Goal: Task Accomplishment & Management: Use online tool/utility

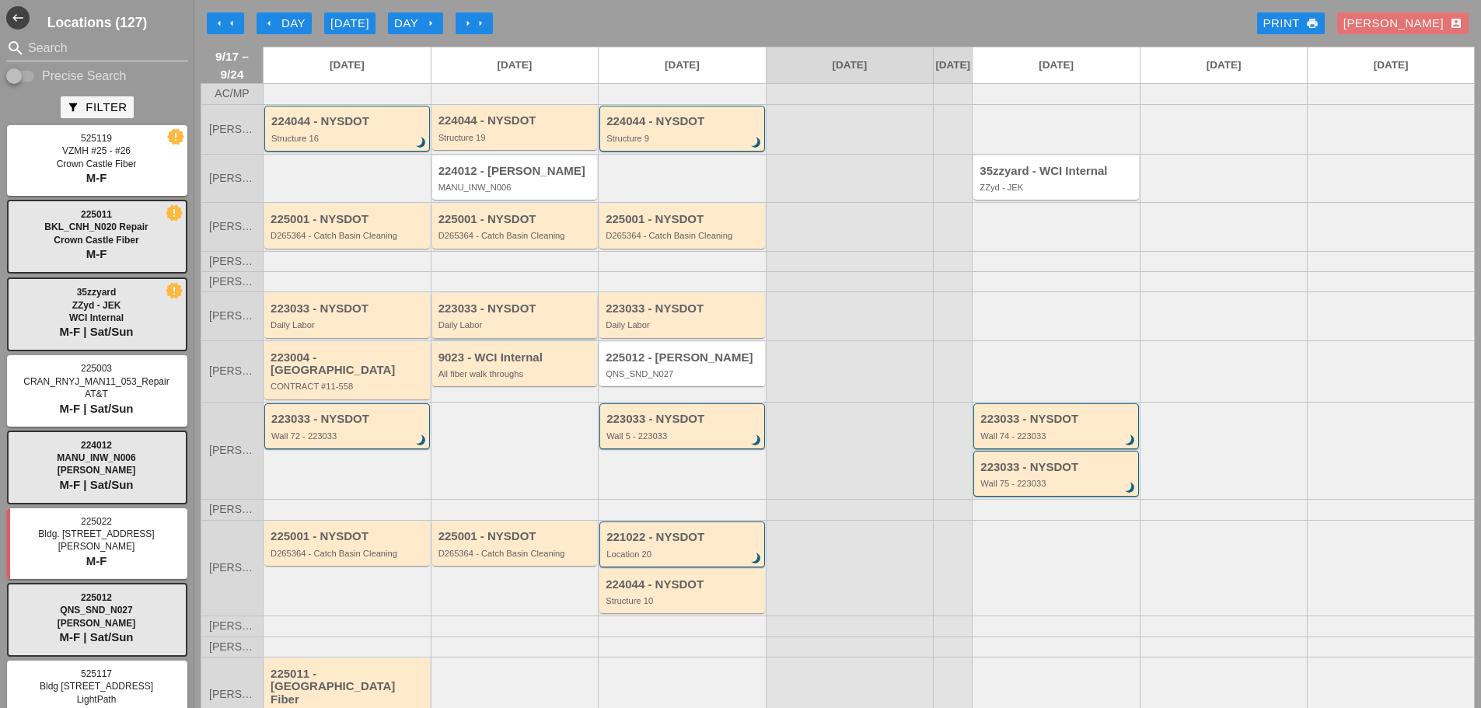
click at [497, 328] on div "223033 - NYSDOT Daily Labor" at bounding box center [515, 316] width 155 height 28
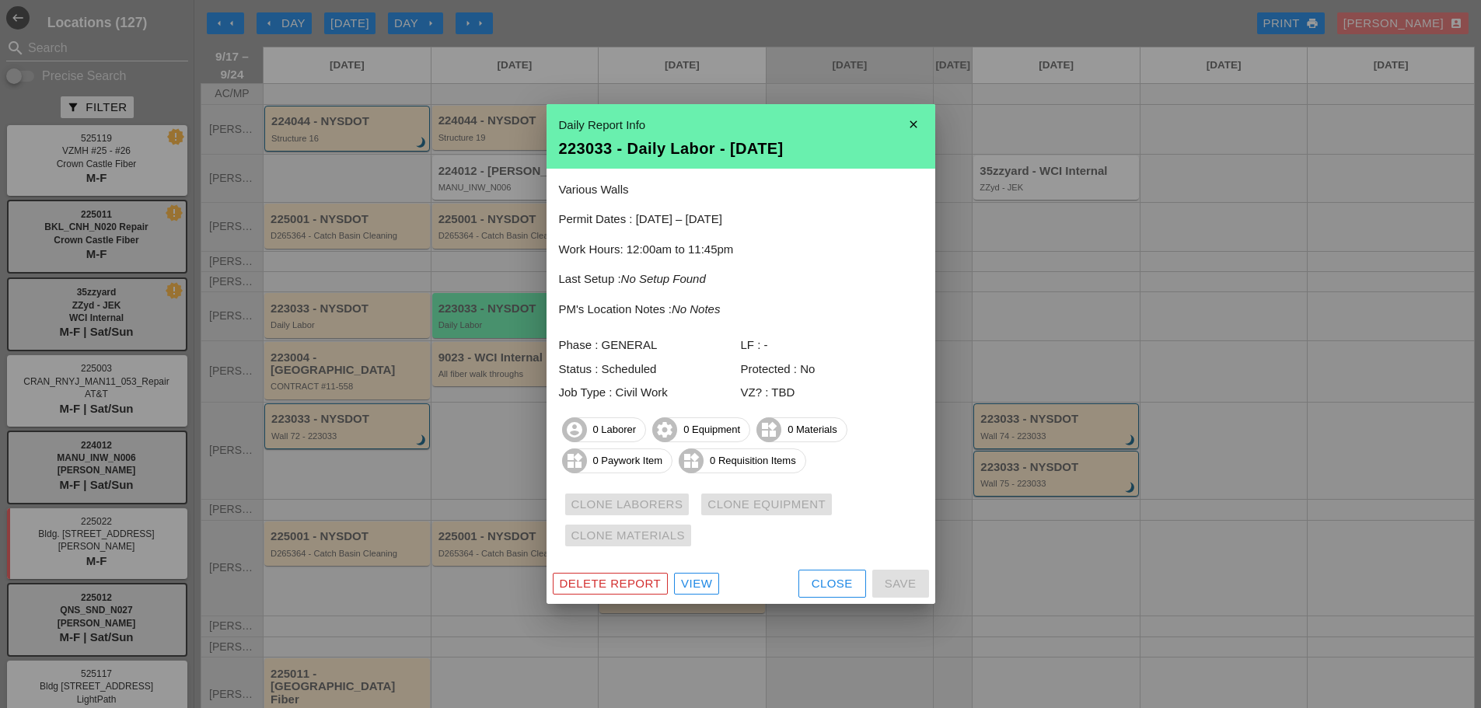
drag, startPoint x: 832, startPoint y: 588, endPoint x: 821, endPoint y: 581, distance: 13.4
click at [831, 588] on div "Close" at bounding box center [831, 584] width 41 height 18
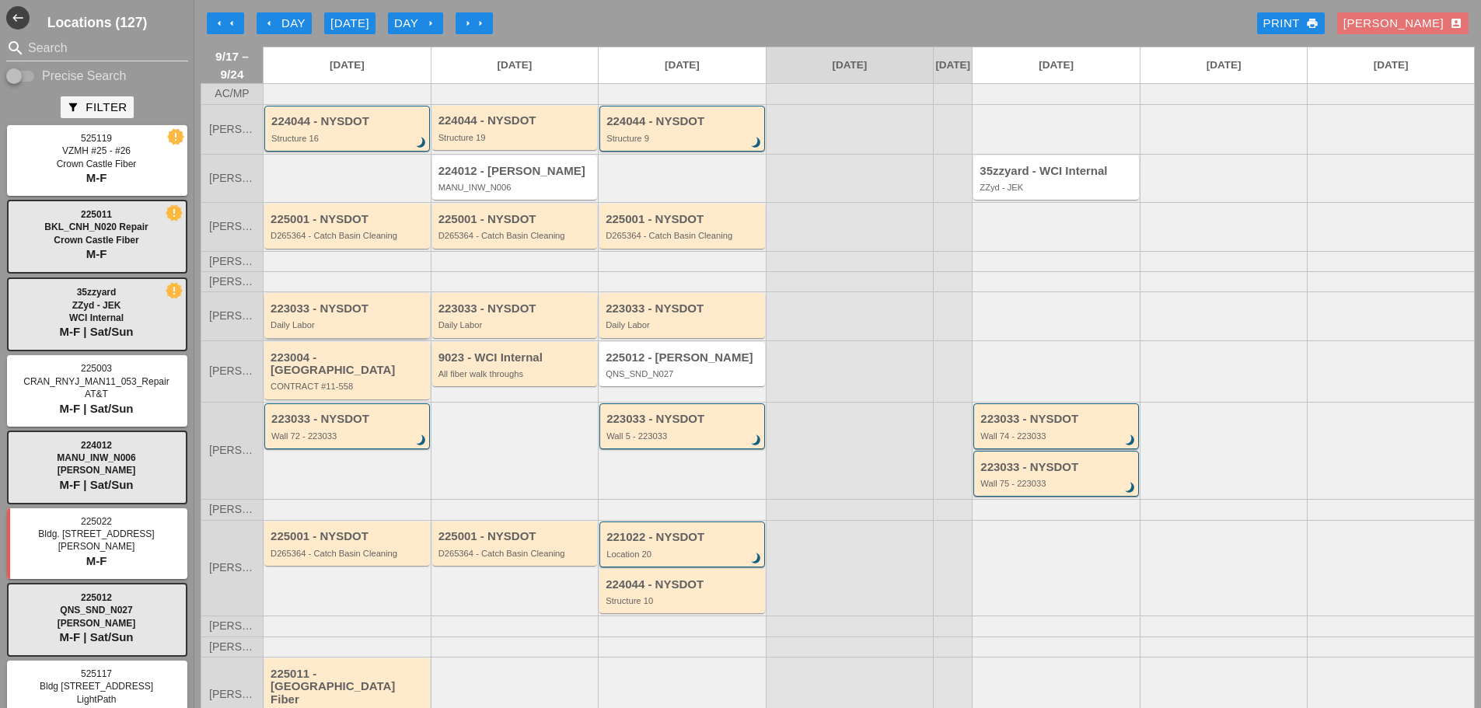
click at [371, 306] on div "223033 - NYSDOT Daily Labor" at bounding box center [347, 315] width 166 height 44
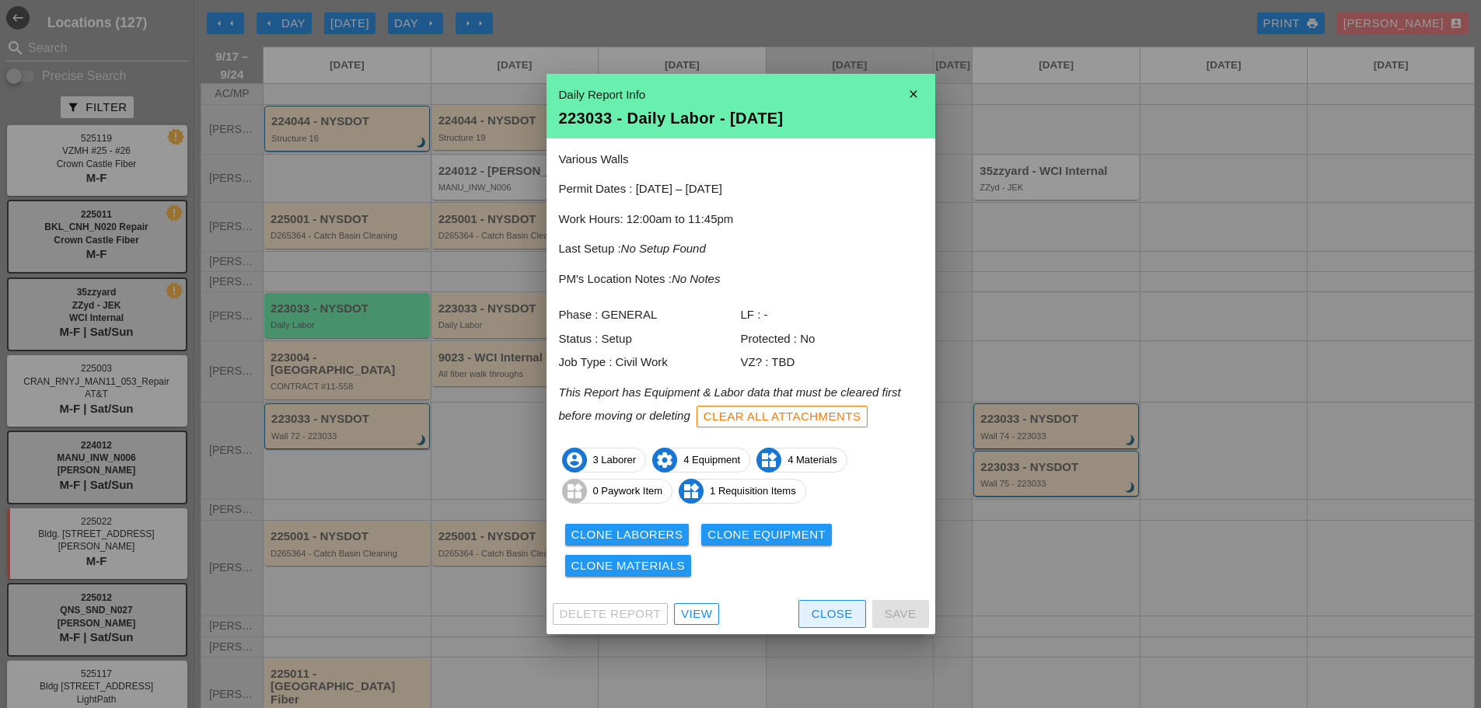
click at [818, 608] on div "Close" at bounding box center [831, 614] width 41 height 18
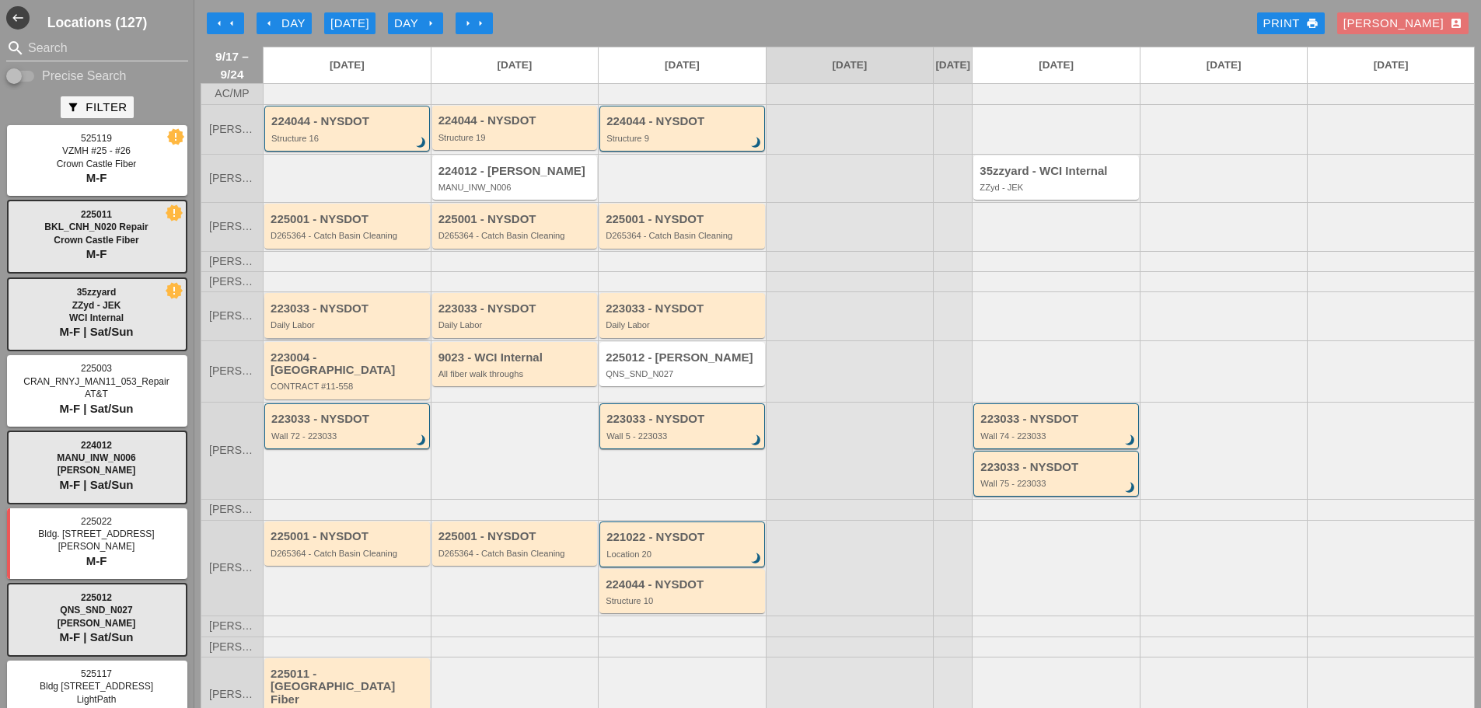
click at [323, 330] on div "Daily Labor" at bounding box center [347, 324] width 155 height 9
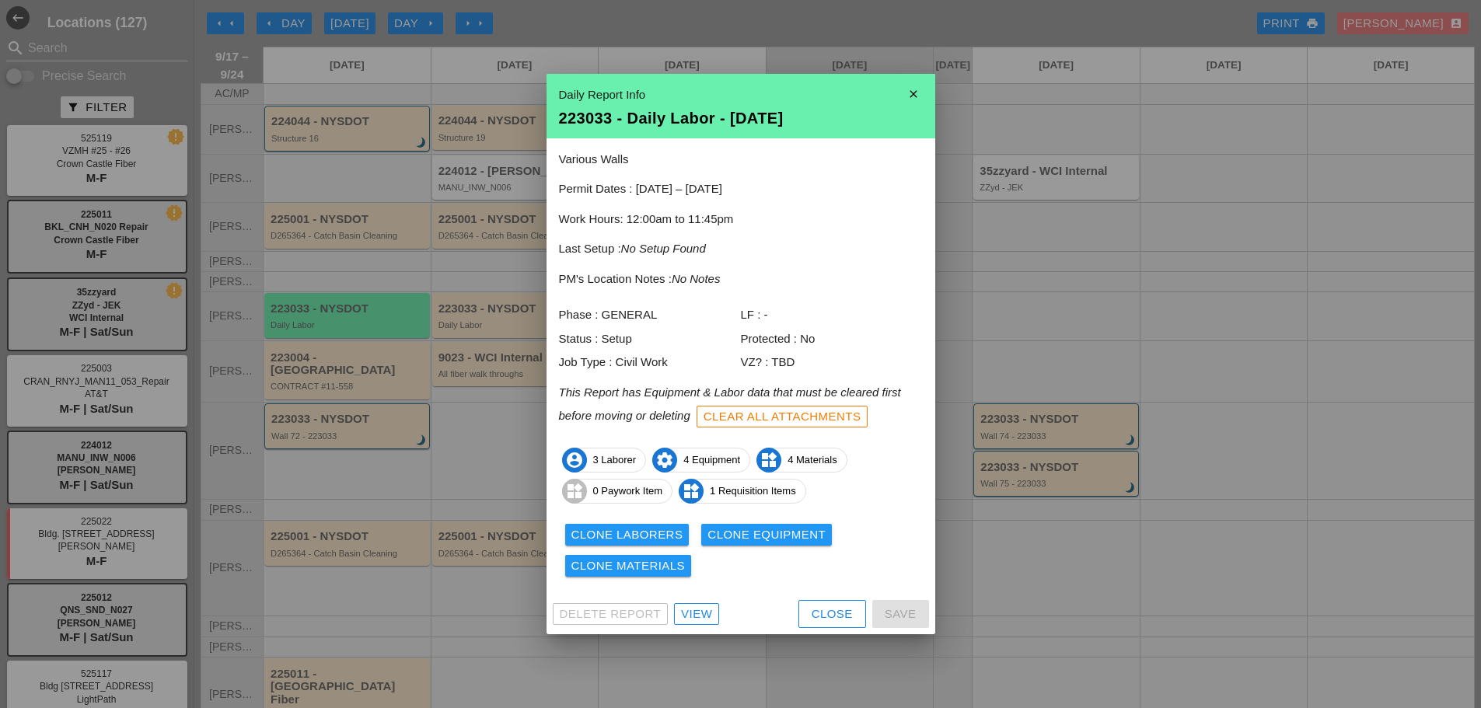
click at [649, 538] on div "Clone Laborers" at bounding box center [627, 535] width 112 height 18
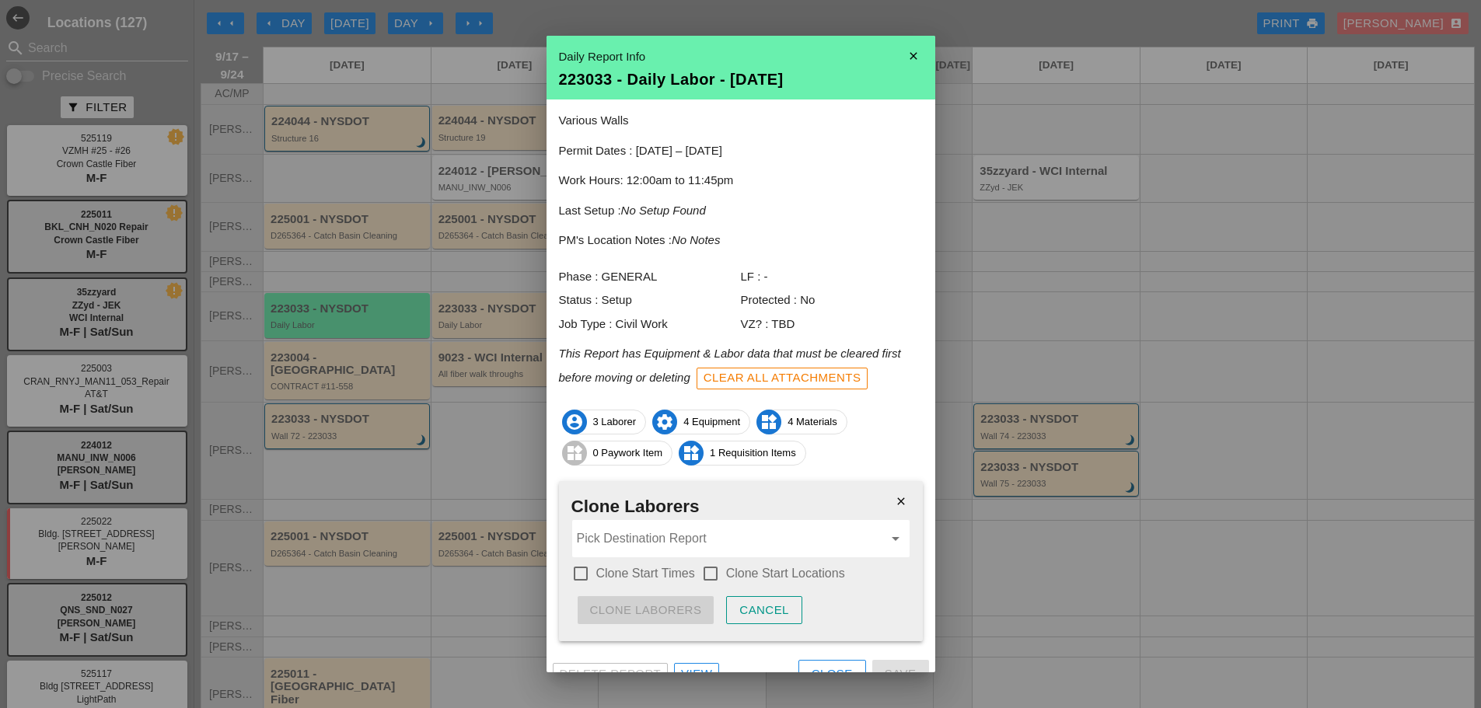
click at [657, 546] on input "Pick Destination Report" at bounding box center [730, 538] width 306 height 25
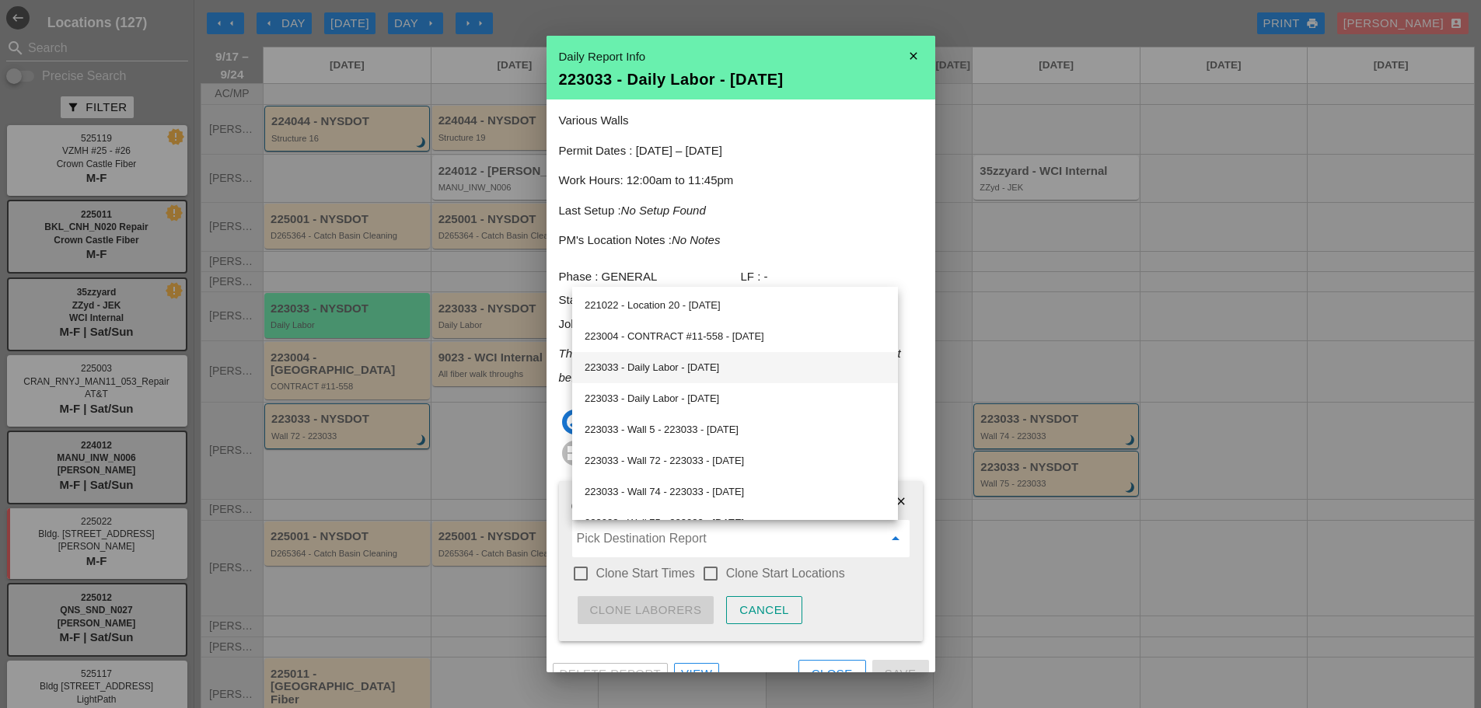
click at [674, 373] on div "223033 - Daily Labor - 09/18/2025" at bounding box center [734, 367] width 301 height 19
type input "223033 - Daily Labor - 09/18/2025"
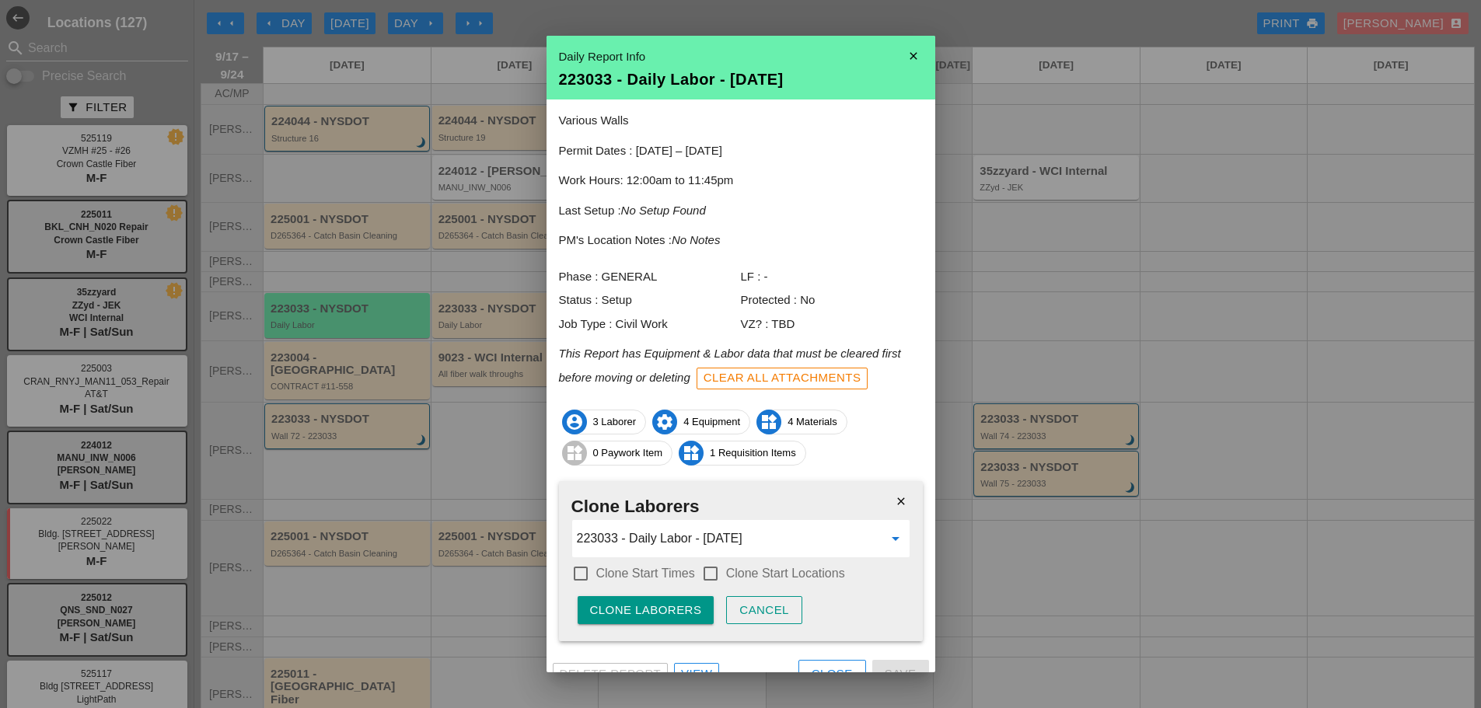
click at [637, 570] on label "Clone Start Times" at bounding box center [645, 574] width 99 height 16
checkbox input "true"
click at [718, 573] on div at bounding box center [710, 573] width 26 height 26
checkbox input "true"
click at [680, 607] on div "Clone Laborers" at bounding box center [646, 611] width 112 height 18
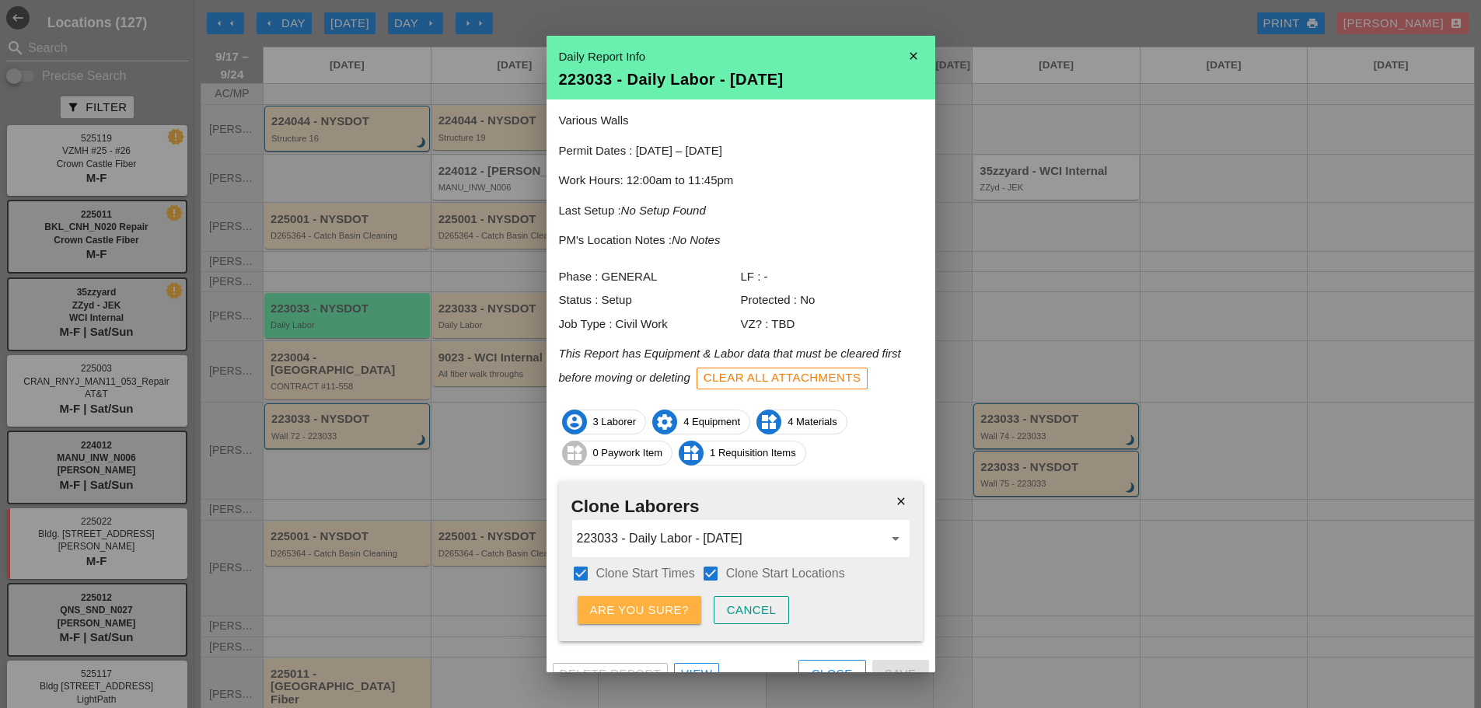
click at [680, 607] on div "Are you sure?" at bounding box center [639, 611] width 99 height 18
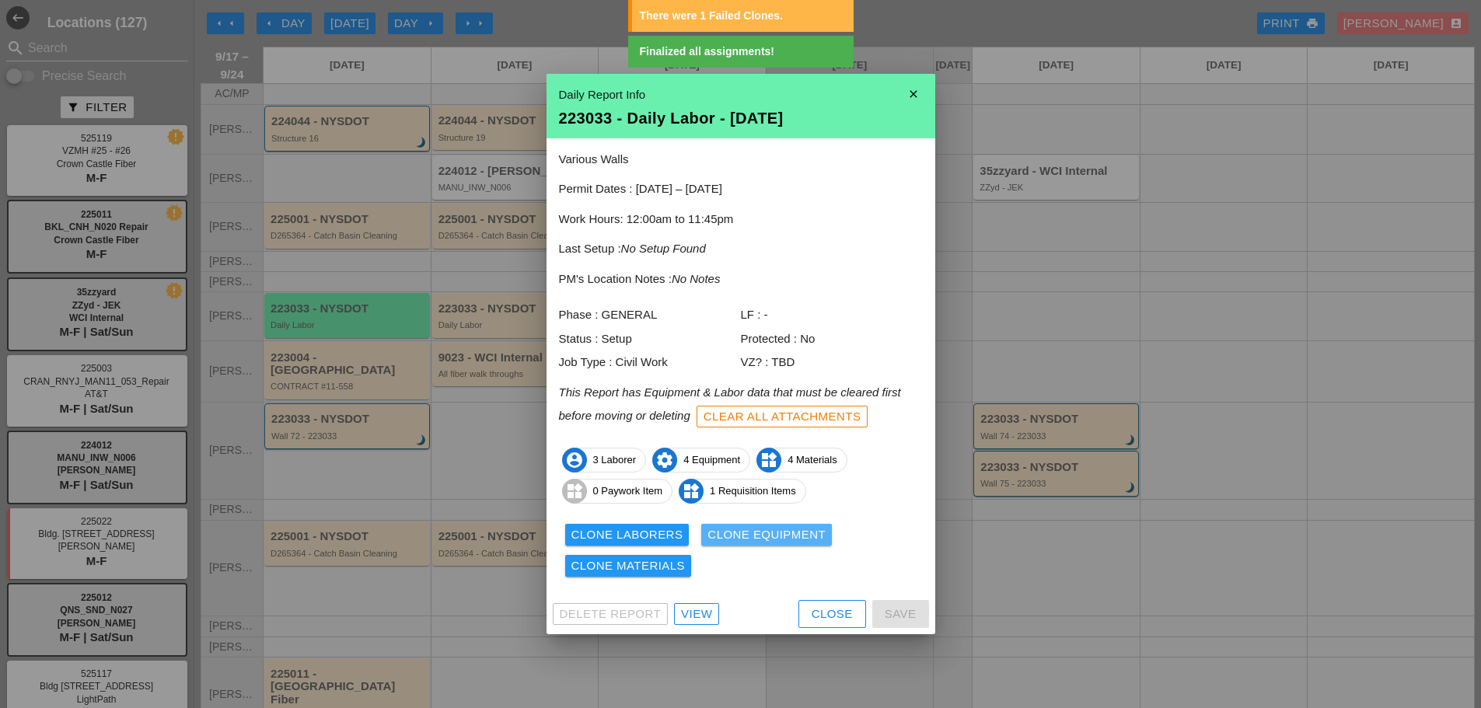
click at [728, 539] on div "Clone Equipment" at bounding box center [766, 535] width 118 height 18
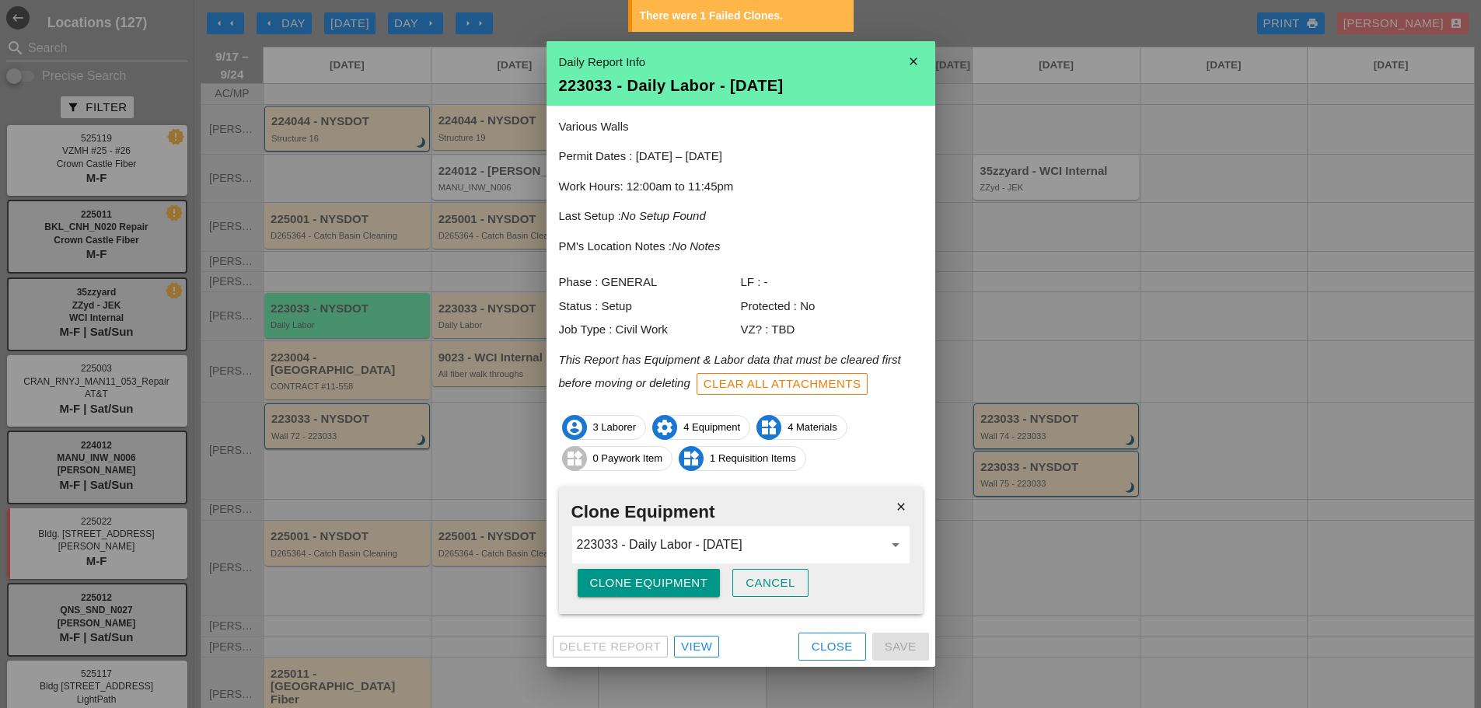
click at [665, 581] on div "Clone Equipment" at bounding box center [649, 583] width 118 height 18
click at [665, 581] on div "Are you sure?" at bounding box center [639, 583] width 99 height 18
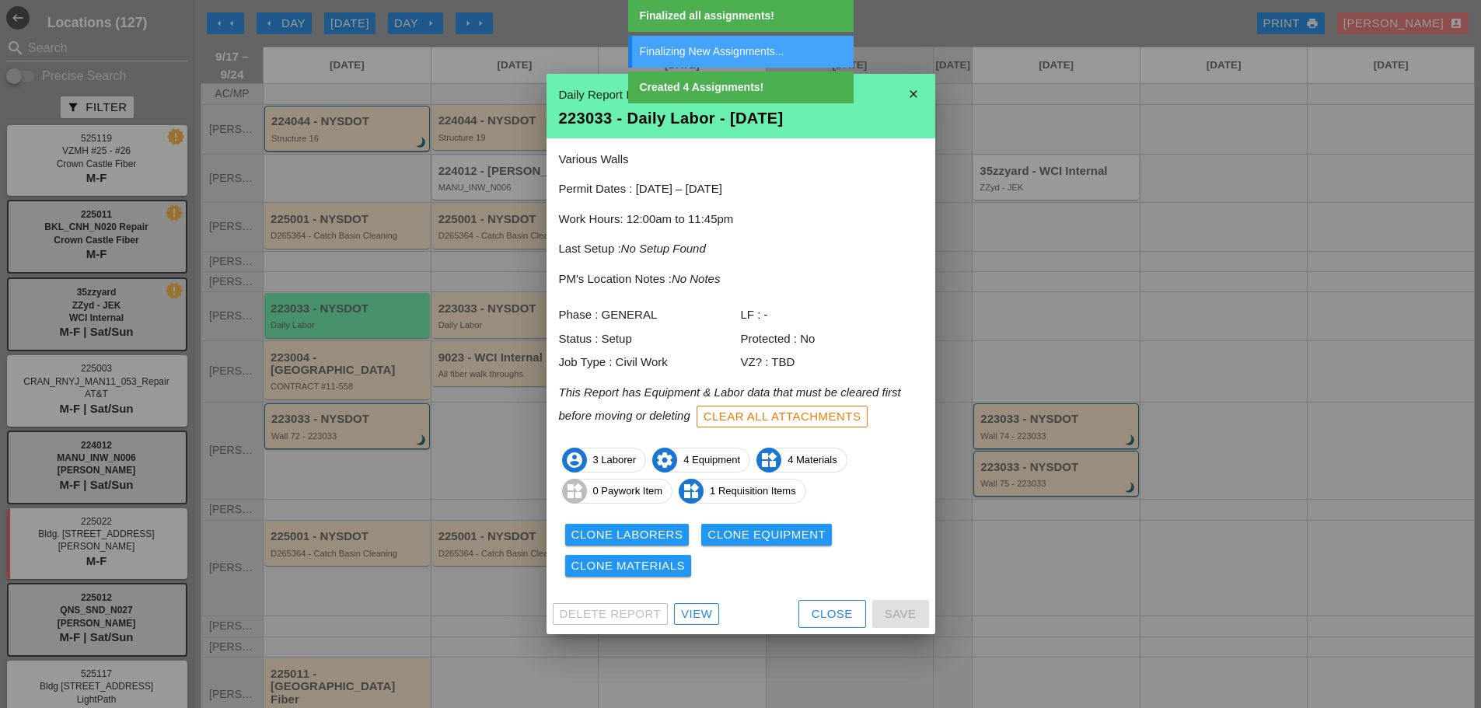
click at [648, 567] on div "Clone Materials" at bounding box center [628, 566] width 114 height 18
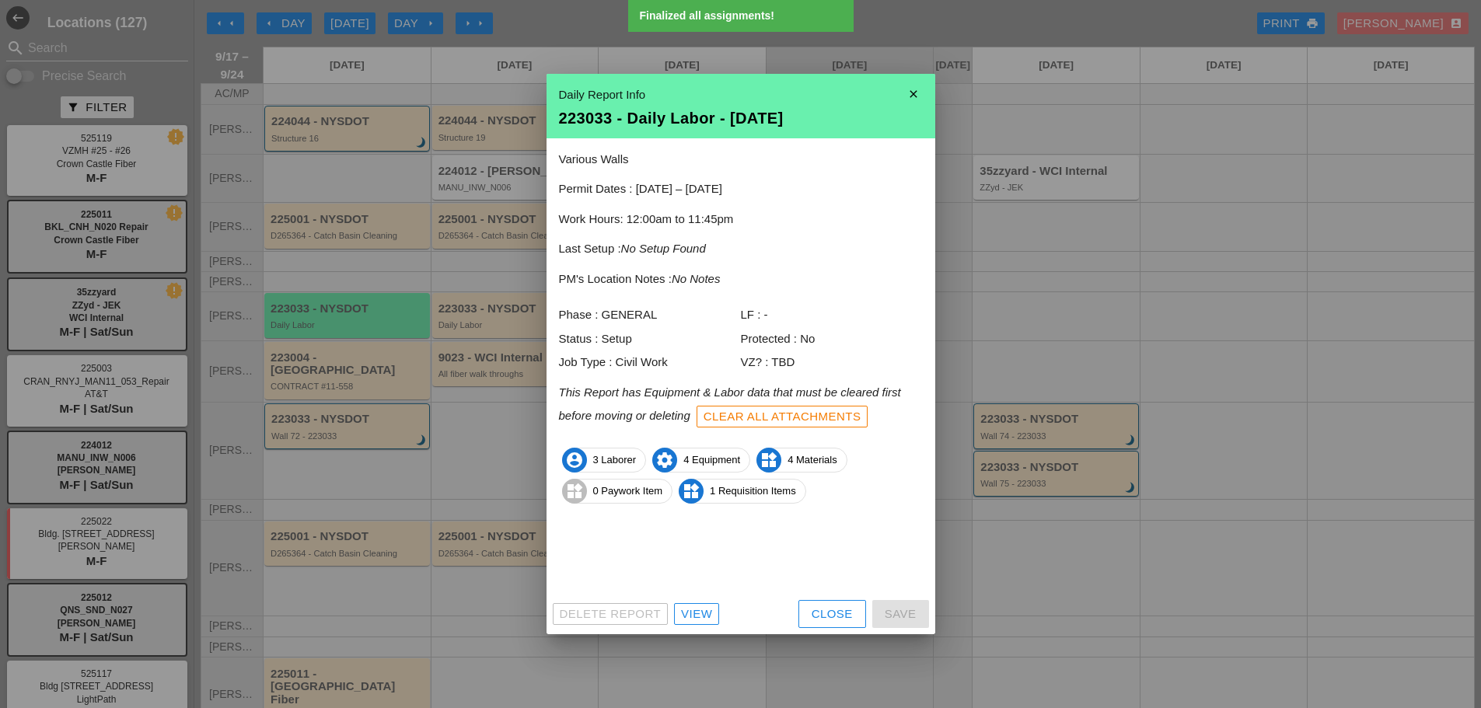
click at [648, 567] on div "Clone Materials" at bounding box center [628, 566] width 114 height 18
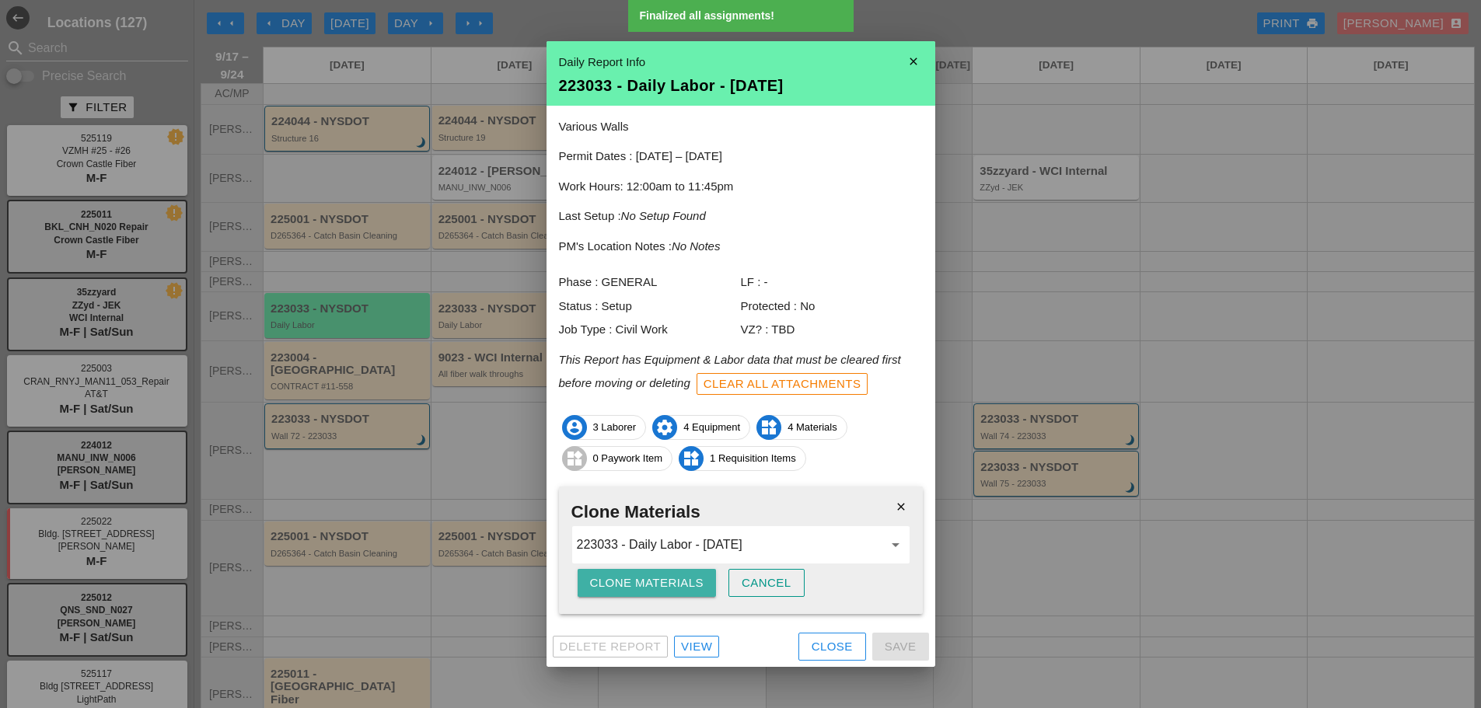
click at [647, 576] on div "Clone Materials" at bounding box center [647, 583] width 114 height 18
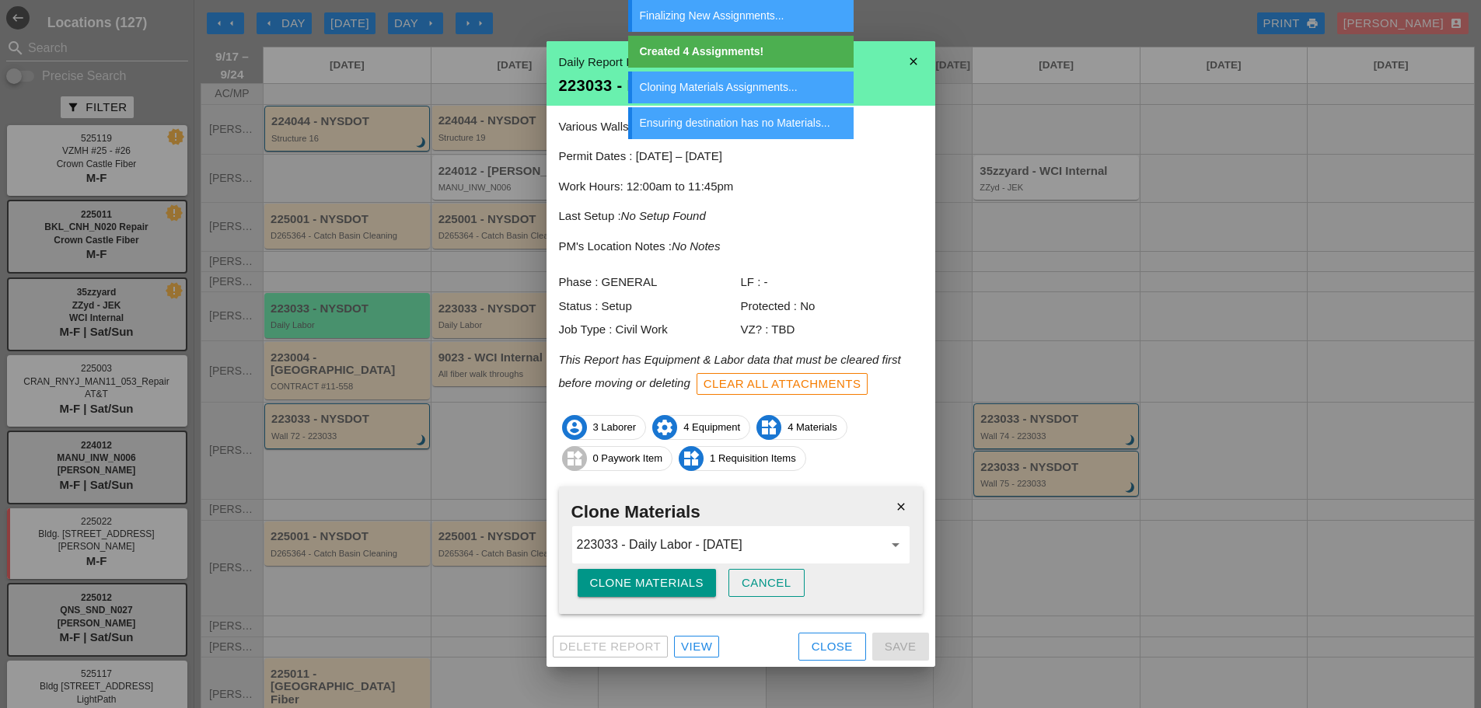
click at [836, 645] on div "Close" at bounding box center [831, 647] width 41 height 18
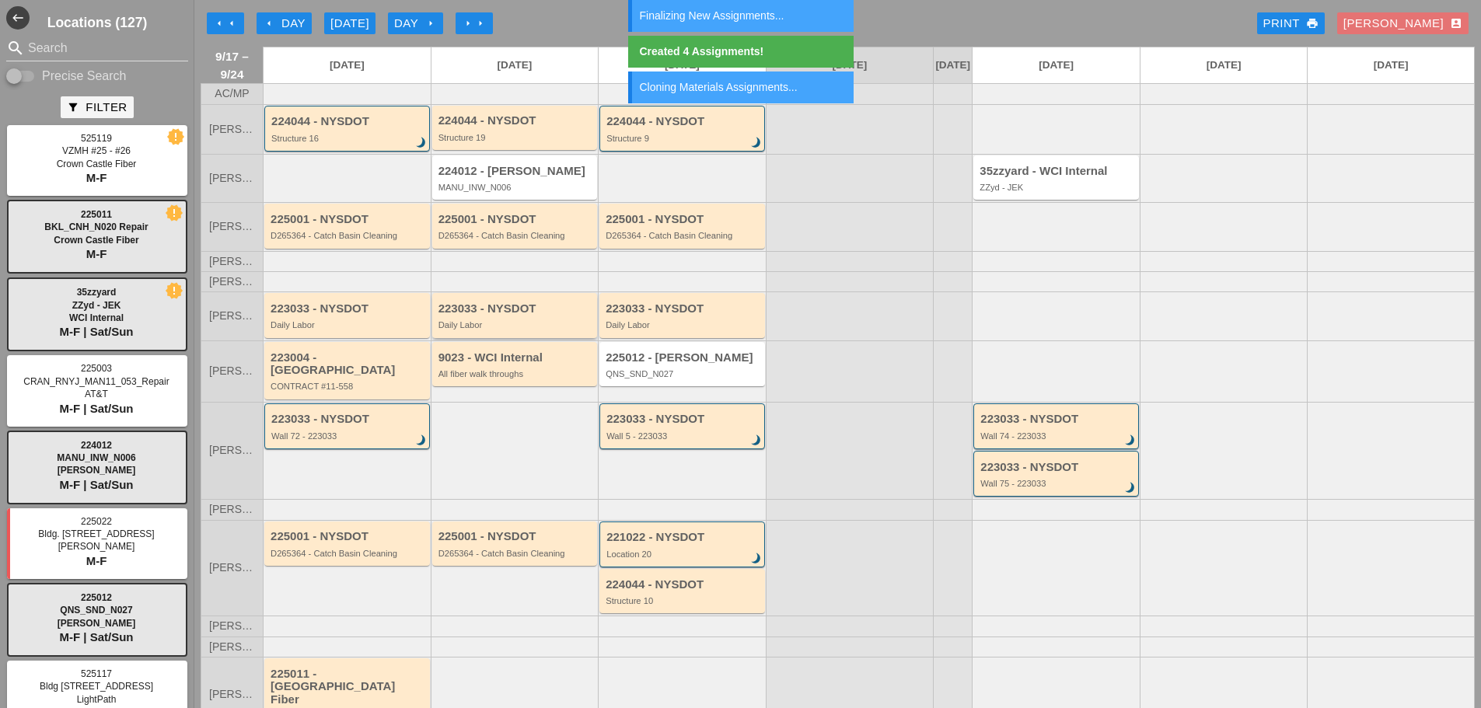
click at [528, 330] on div "Daily Labor" at bounding box center [515, 324] width 155 height 9
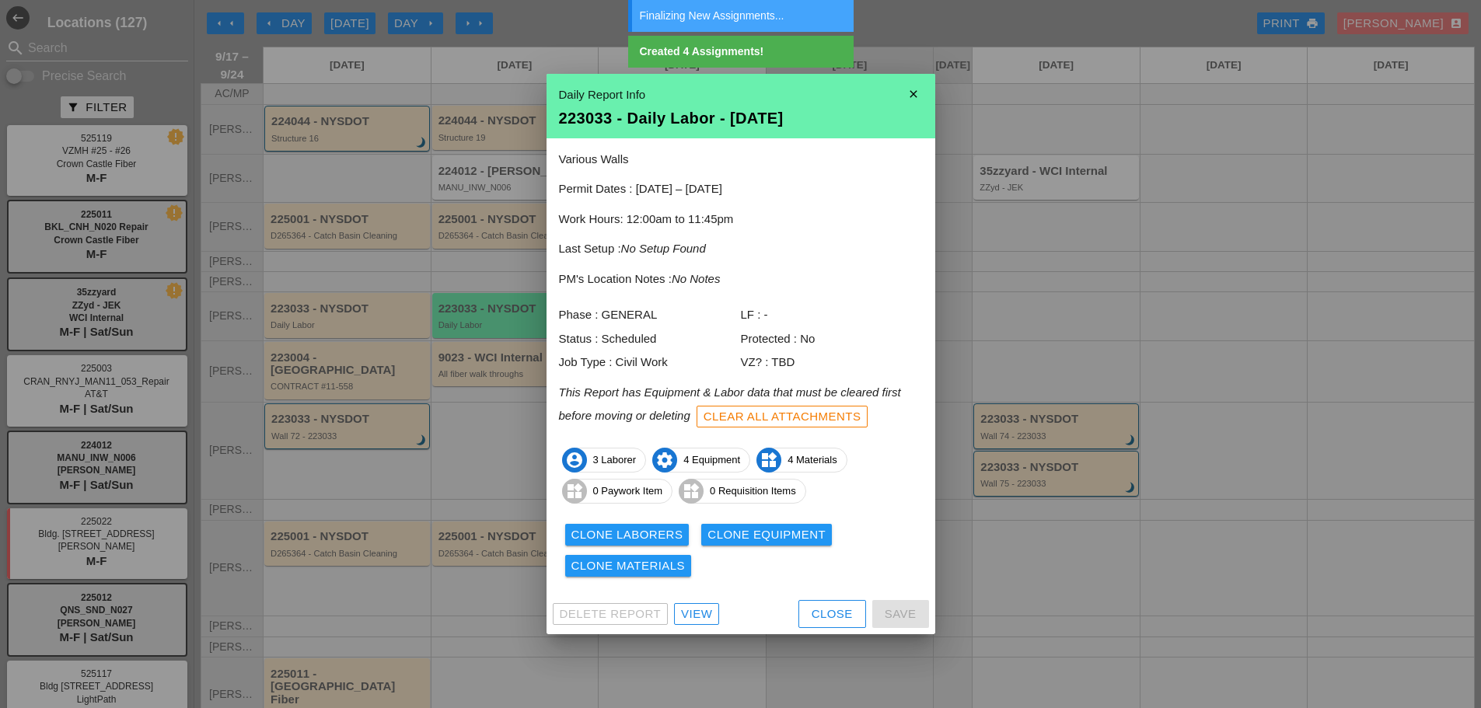
click at [808, 623] on button "Close" at bounding box center [832, 614] width 68 height 28
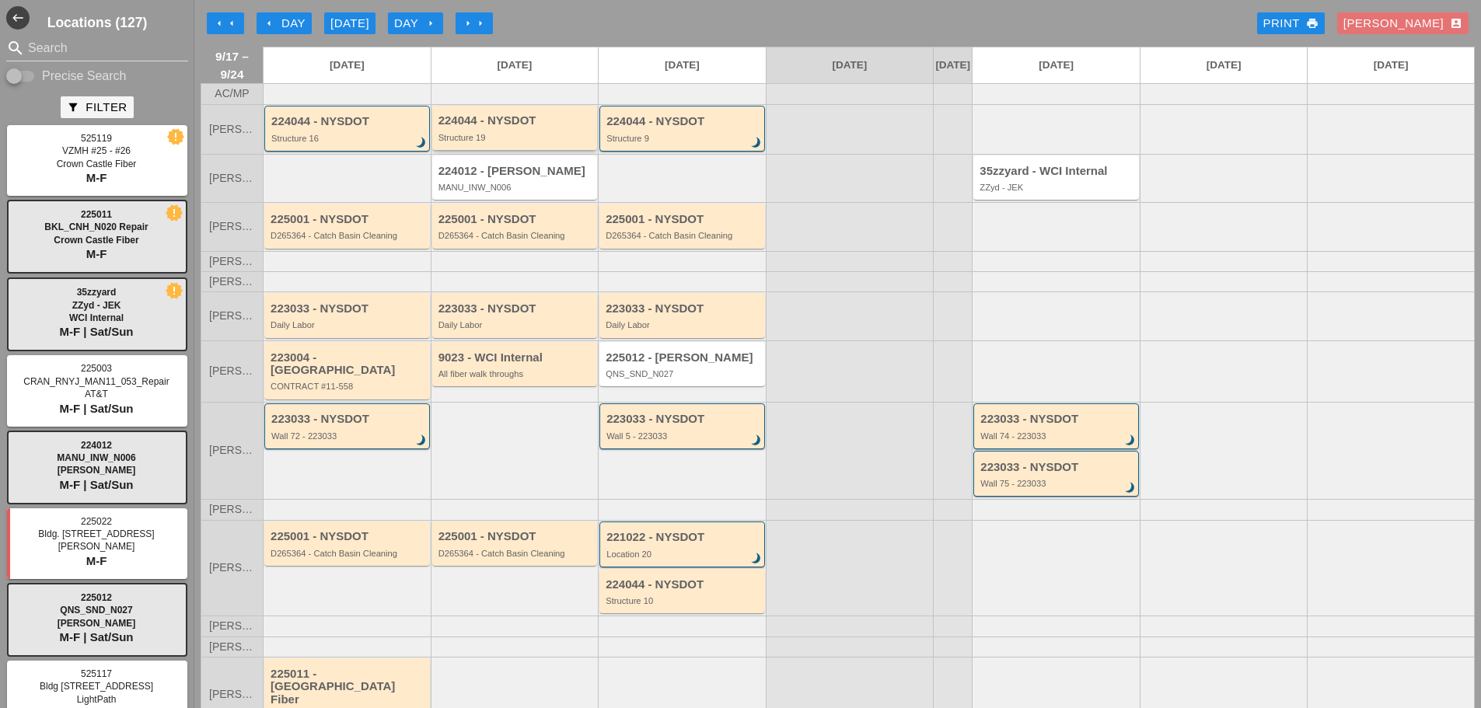
click at [463, 127] on div "224044 - NYSDOT" at bounding box center [515, 120] width 155 height 13
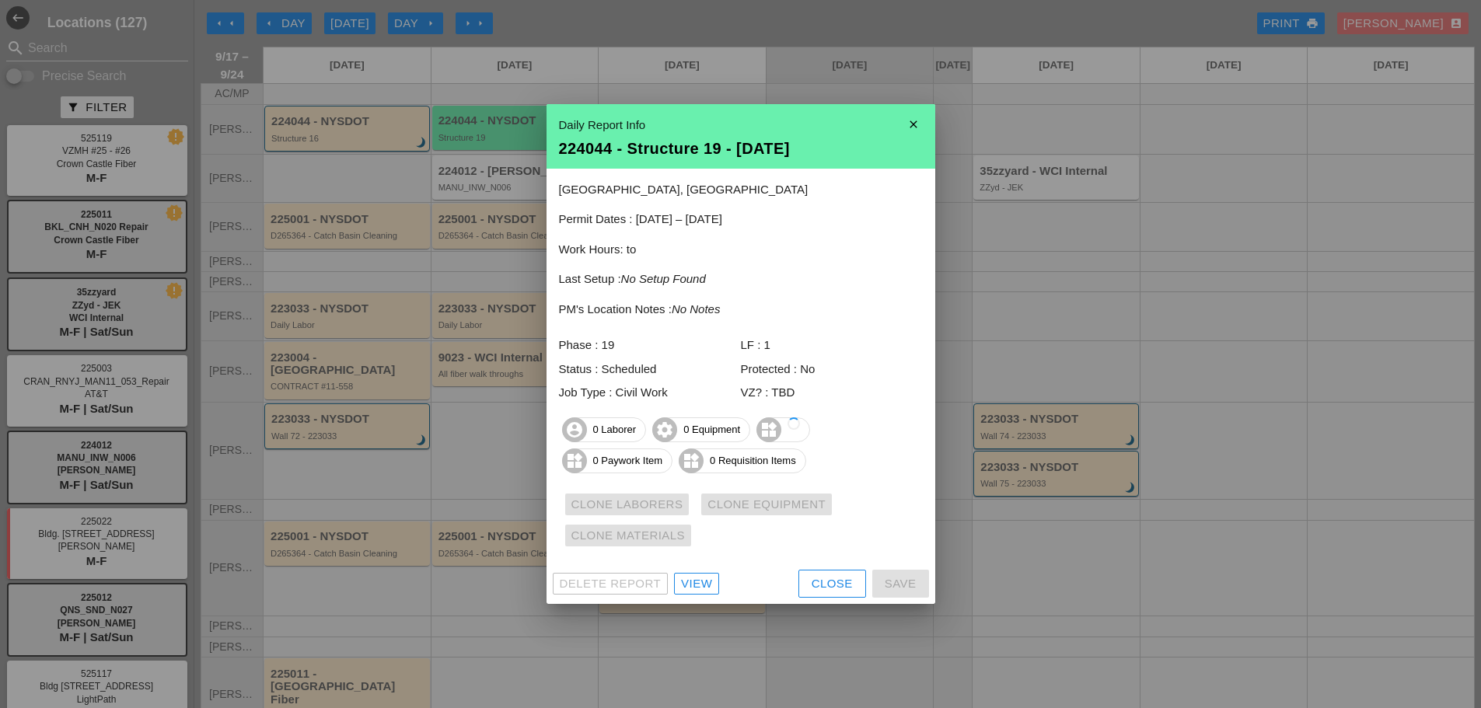
click at [818, 587] on div "Close" at bounding box center [831, 584] width 41 height 18
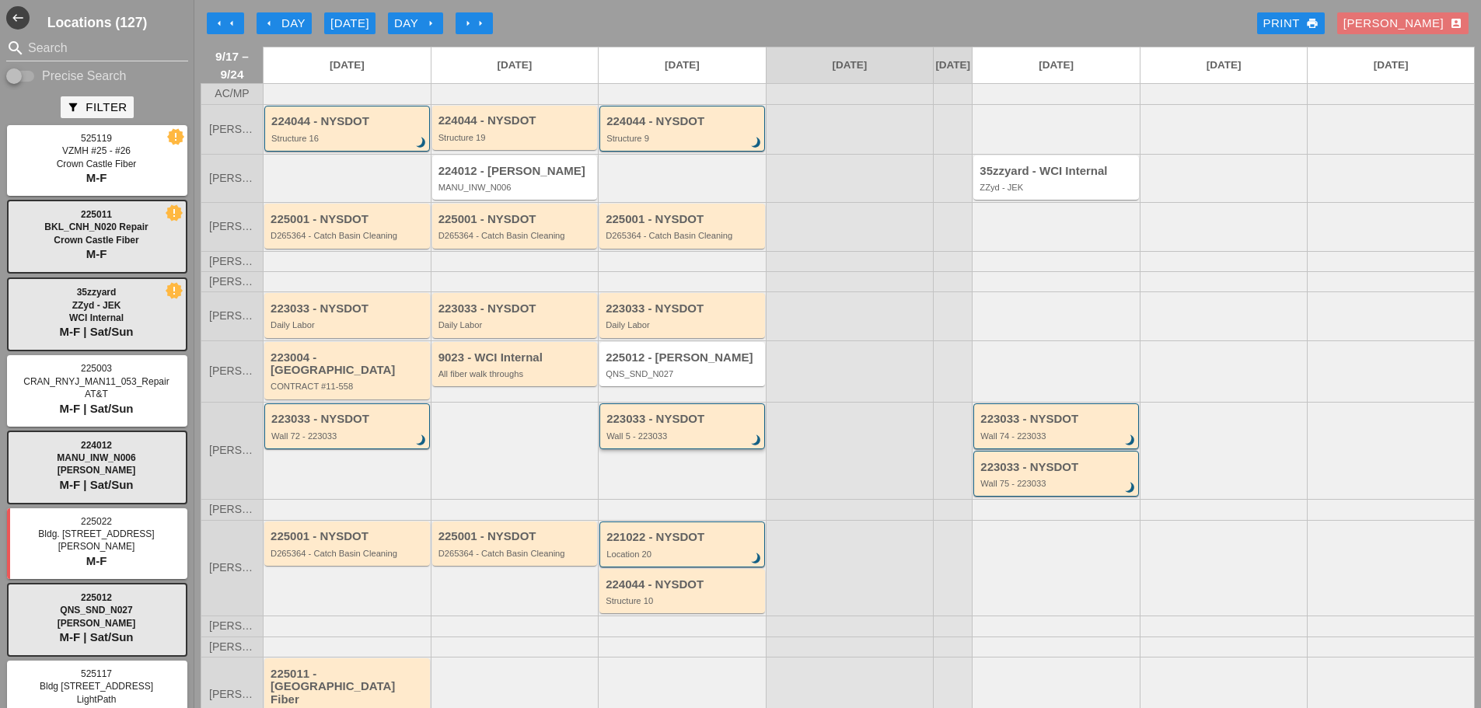
click at [655, 434] on div "Wall 5 - 223033" at bounding box center [683, 435] width 154 height 9
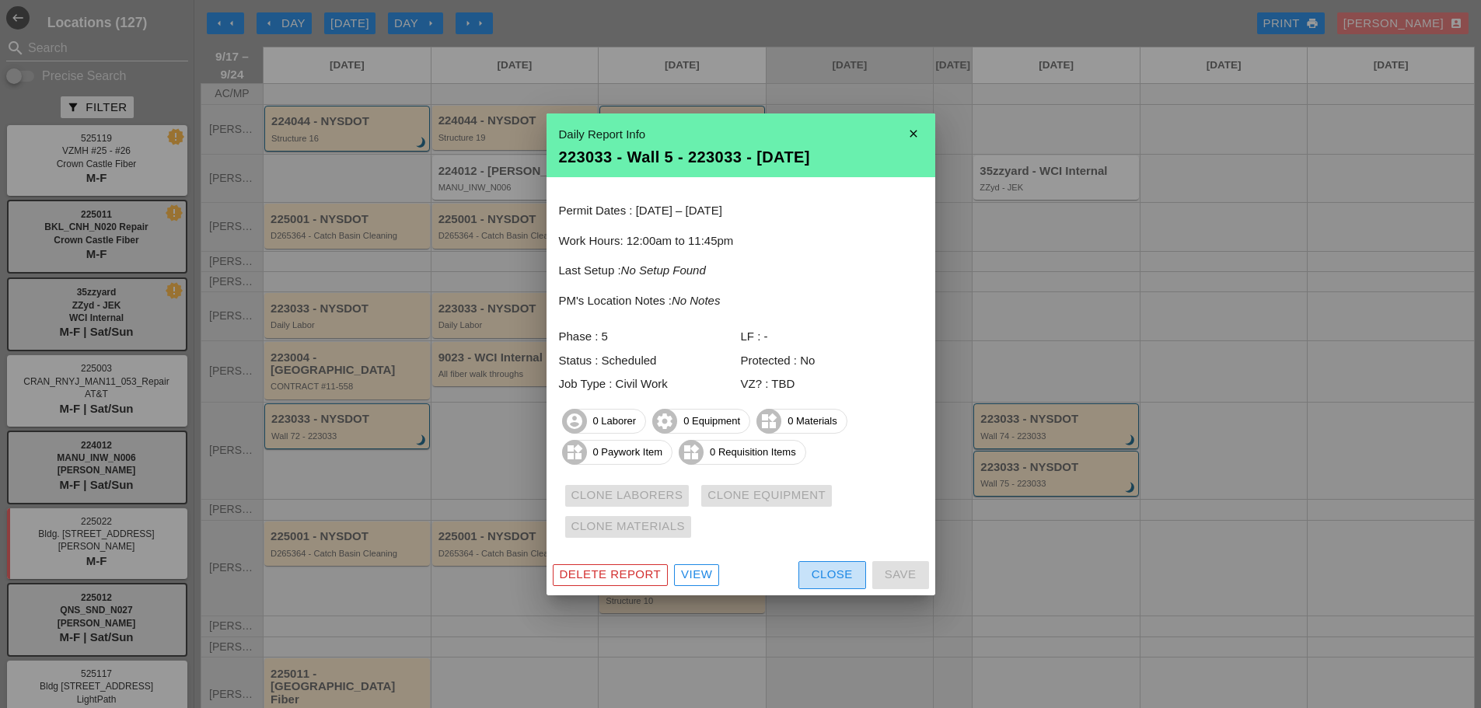
click at [809, 566] on button "Close" at bounding box center [832, 575] width 68 height 28
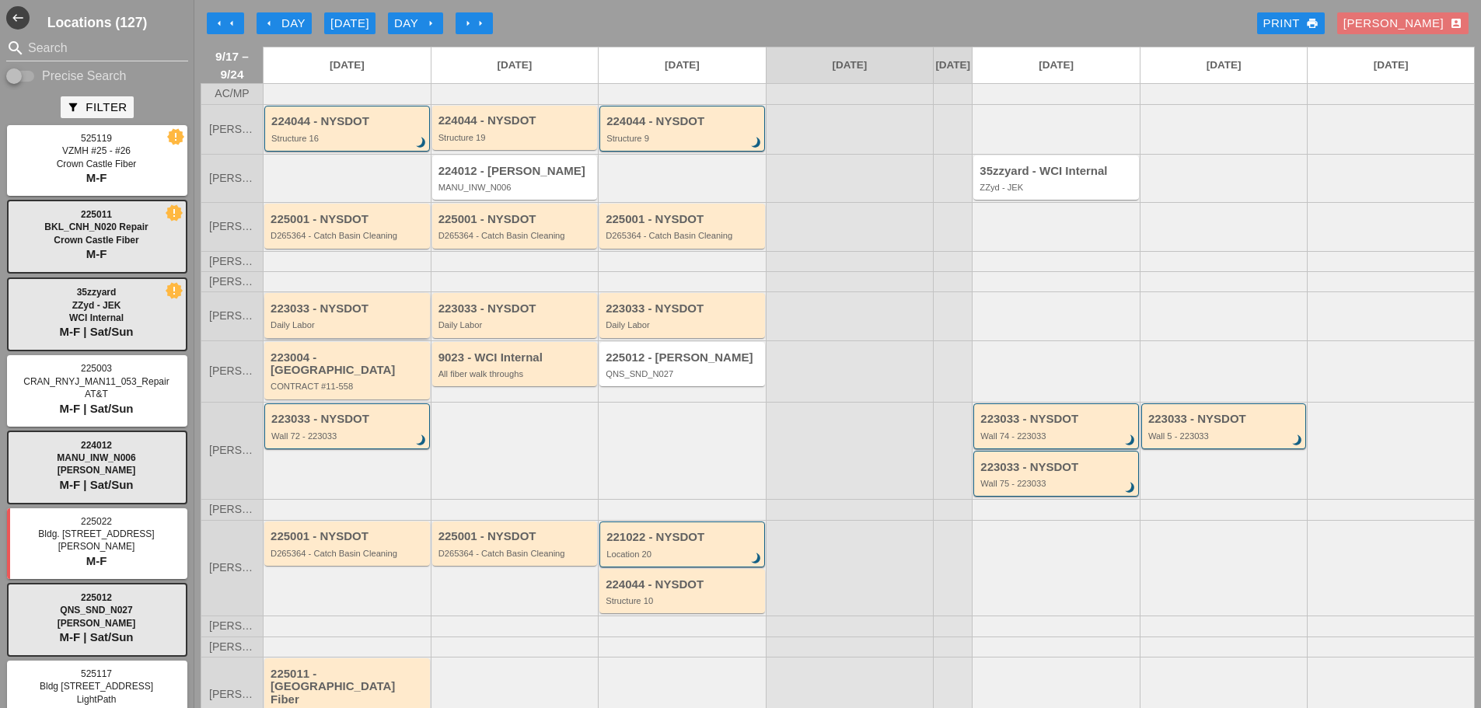
click at [339, 316] on div "223033 - NYSDOT" at bounding box center [347, 308] width 155 height 13
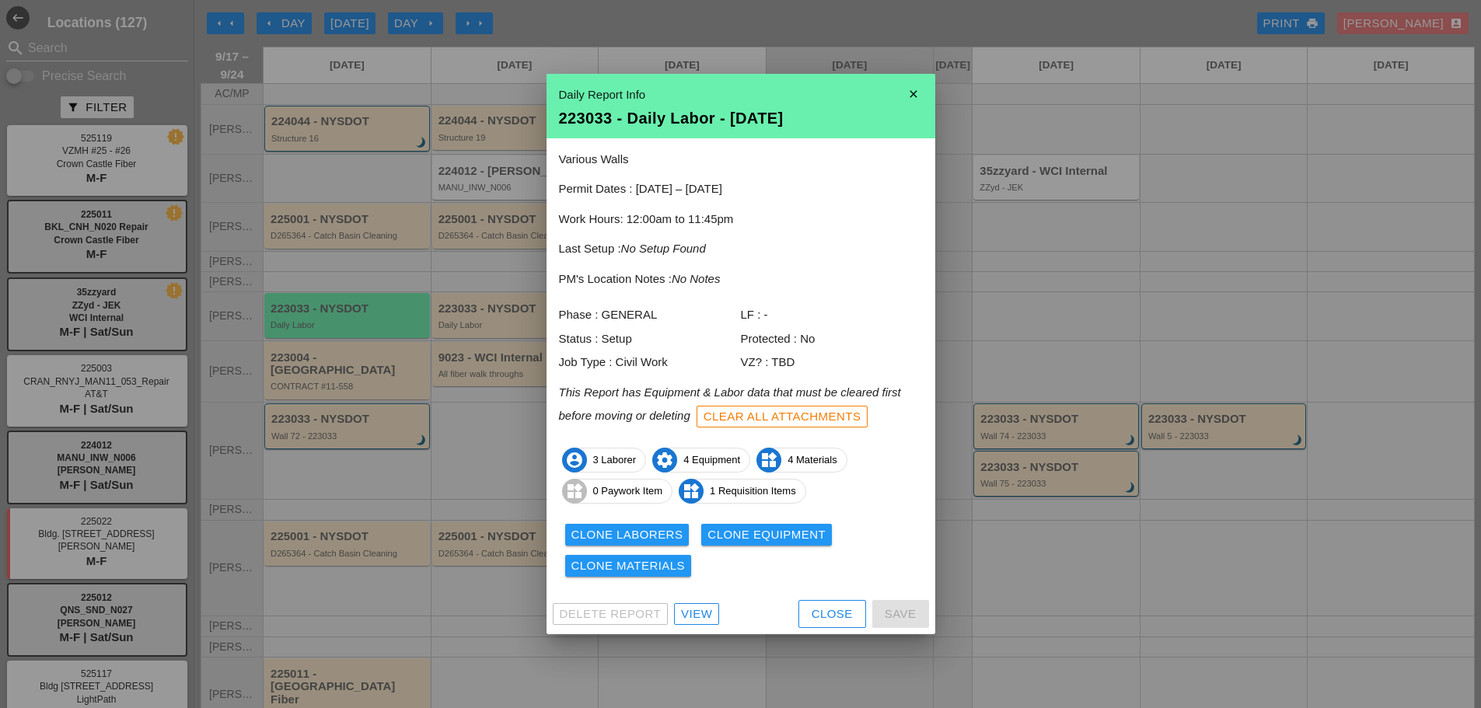
click at [823, 612] on div "Close" at bounding box center [831, 614] width 41 height 18
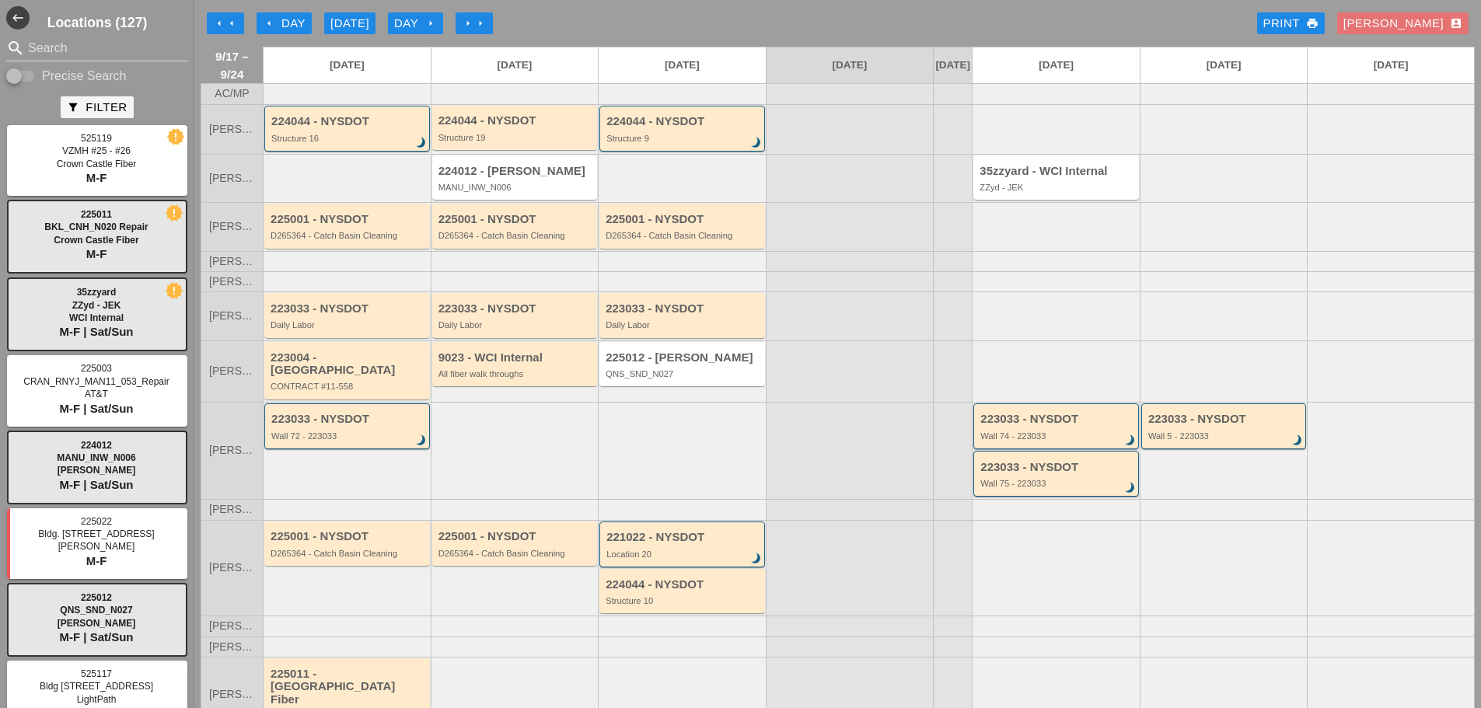
click at [292, 8] on div "arrow_left arrow_left arrow_left Day Today Day arrow_right arrow_right arrow_ri…" at bounding box center [838, 23] width 1274 height 31
click at [295, 21] on div "arrow_left Day" at bounding box center [284, 24] width 43 height 18
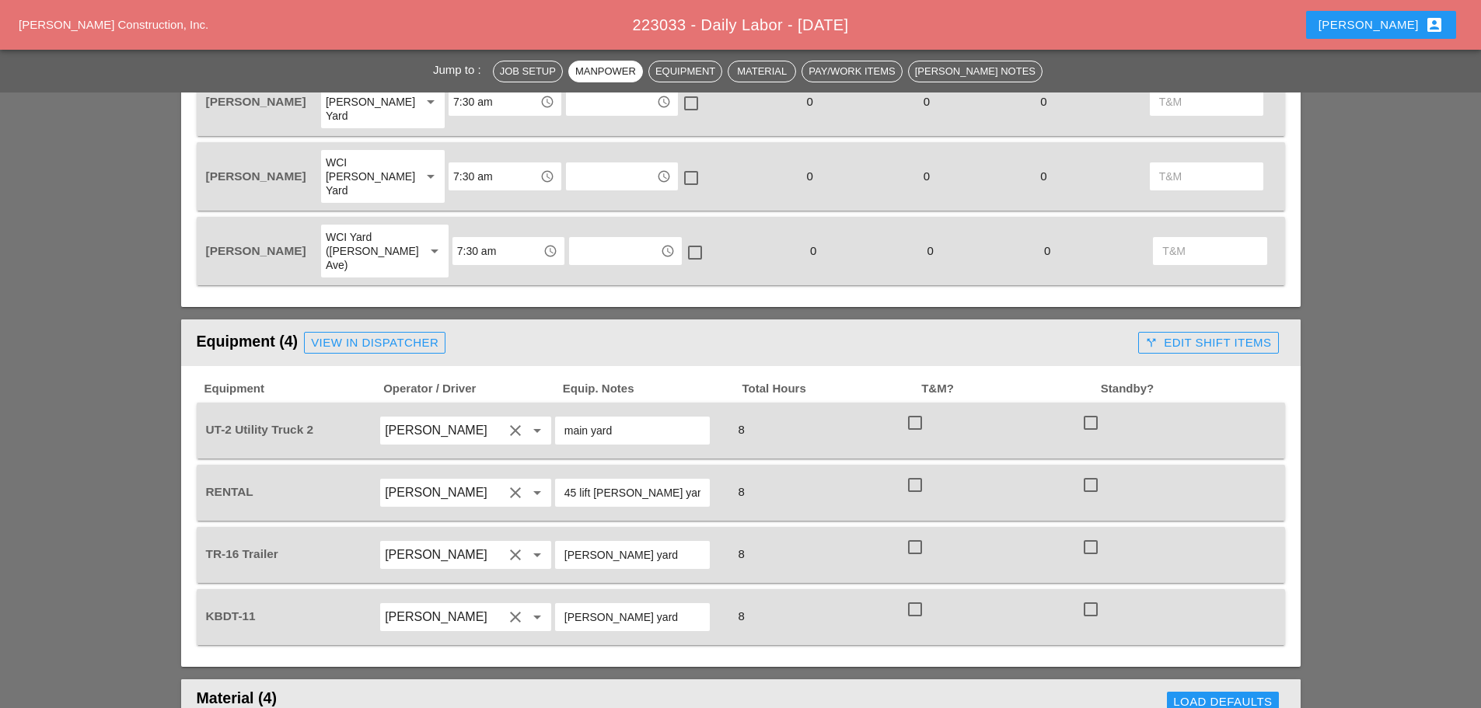
scroll to position [699, 0]
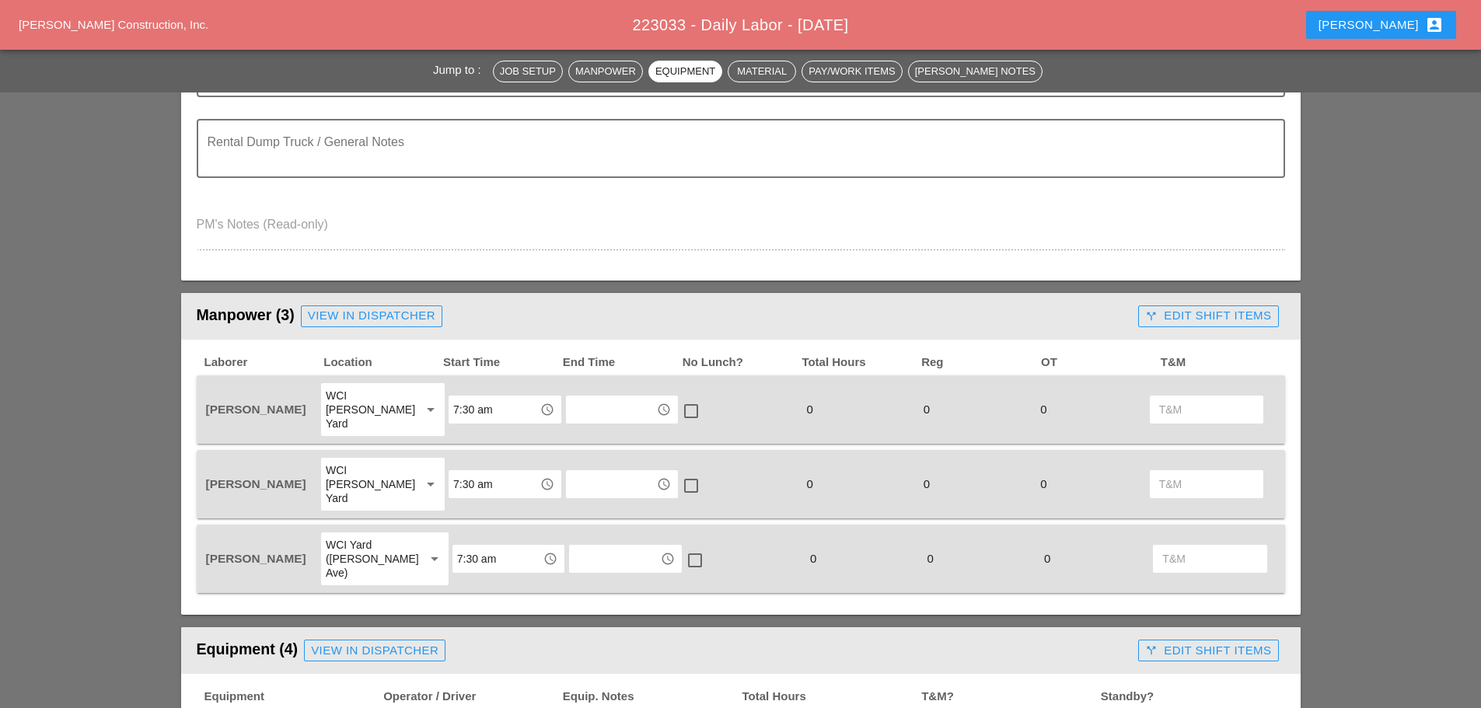
scroll to position [466, 0]
